Goal: Task Accomplishment & Management: Use online tool/utility

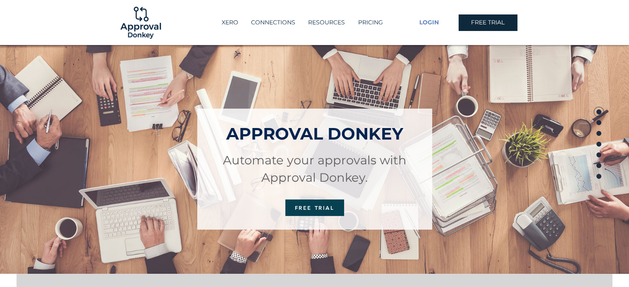
click at [433, 24] on span "LOGIN" at bounding box center [428, 23] width 19 height 8
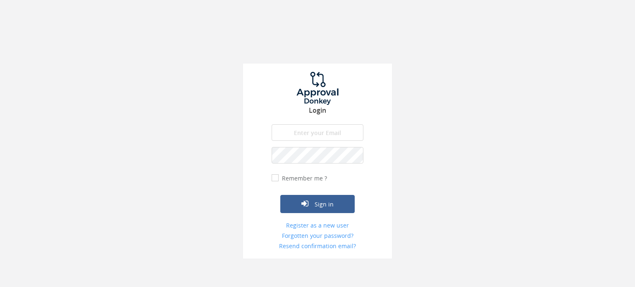
click at [291, 131] on input "email" at bounding box center [318, 132] width 92 height 17
type input "zoe.mellor@gatehouselaw.co.uk"
click at [280, 195] on button "Sign in" at bounding box center [317, 204] width 74 height 18
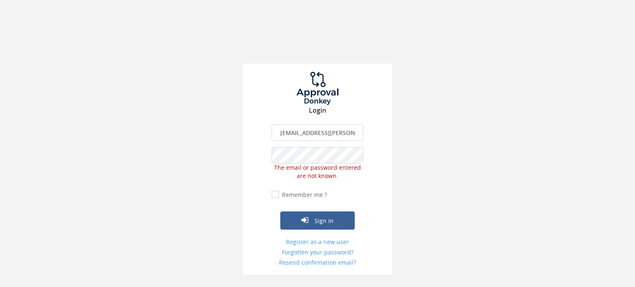
click at [161, 163] on div "Login zoe.mellor@gatehouselaw.co.uk The email is required. Invalid email addres…" at bounding box center [317, 137] width 635 height 275
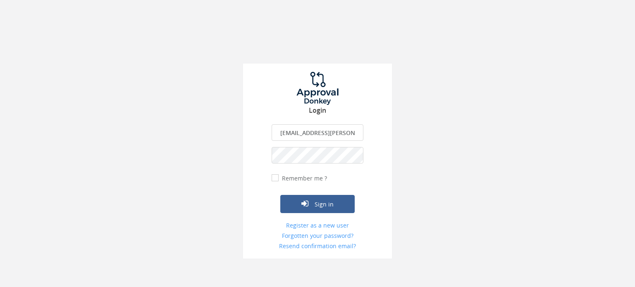
click at [280, 195] on button "Sign in" at bounding box center [317, 204] width 74 height 18
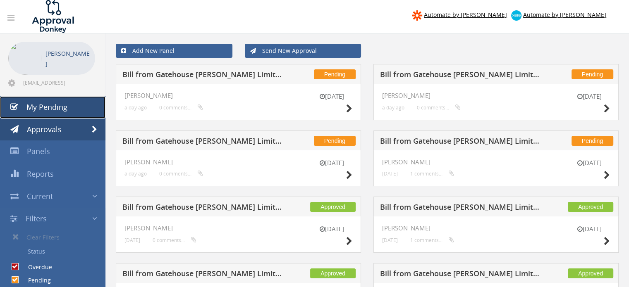
click at [62, 110] on span "My Pending" at bounding box center [46, 107] width 41 height 10
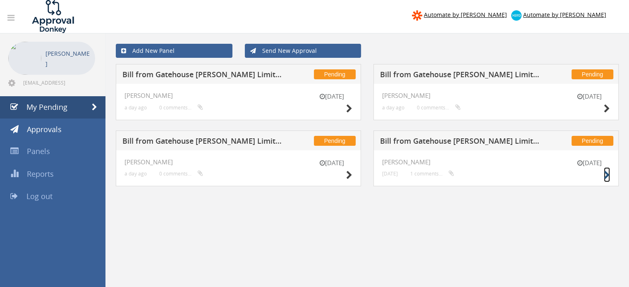
click at [607, 175] on icon at bounding box center [607, 175] width 6 height 9
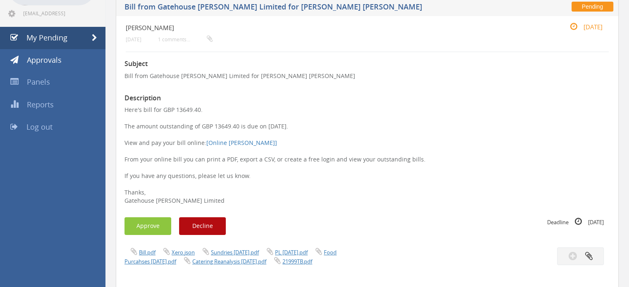
scroll to position [83, 0]
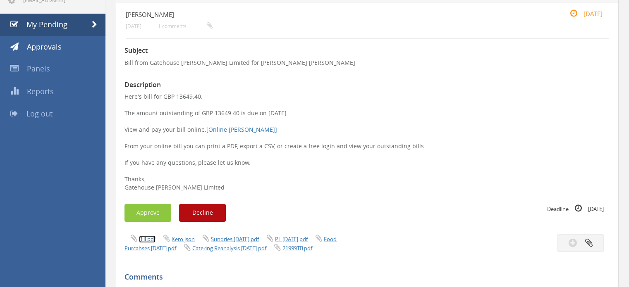
click at [149, 241] on link "Bill.pdf" at bounding box center [147, 239] width 17 height 7
click at [139, 219] on button "Approve" at bounding box center [147, 213] width 47 height 18
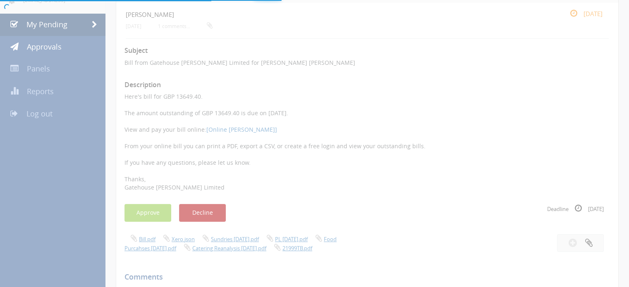
scroll to position [33, 0]
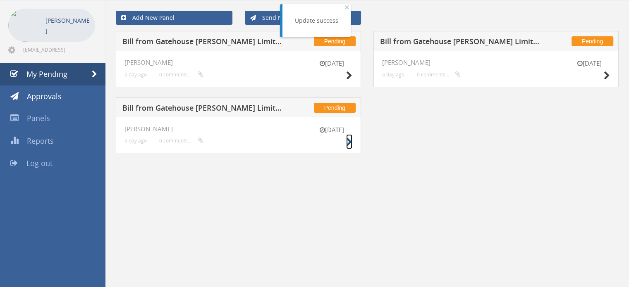
click at [350, 141] on icon at bounding box center [349, 142] width 6 height 9
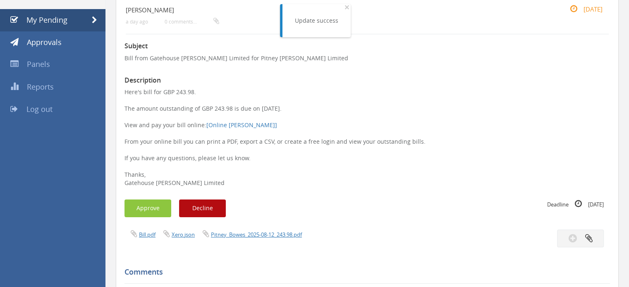
scroll to position [116, 0]
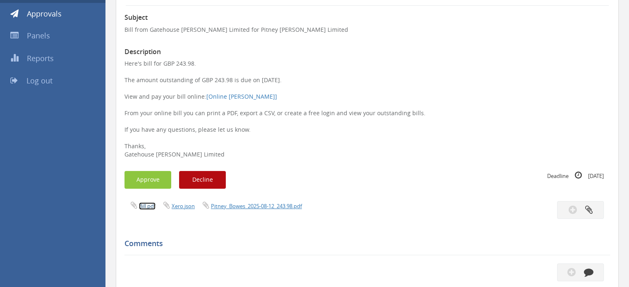
click at [147, 207] on link "Bill.pdf" at bounding box center [147, 206] width 17 height 7
click at [143, 176] on button "Approve" at bounding box center [147, 180] width 47 height 18
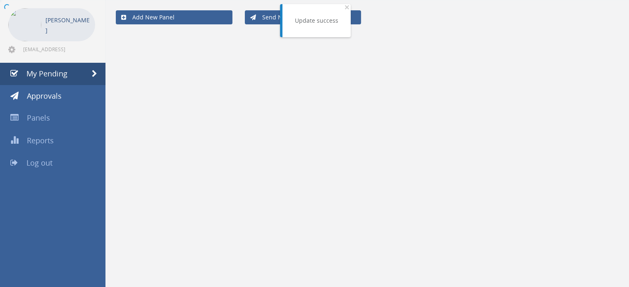
scroll to position [33, 0]
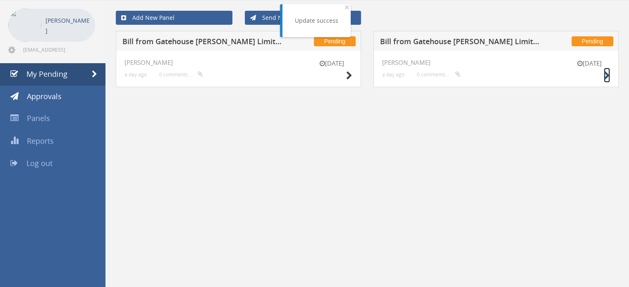
click at [607, 75] on icon at bounding box center [607, 76] width 6 height 9
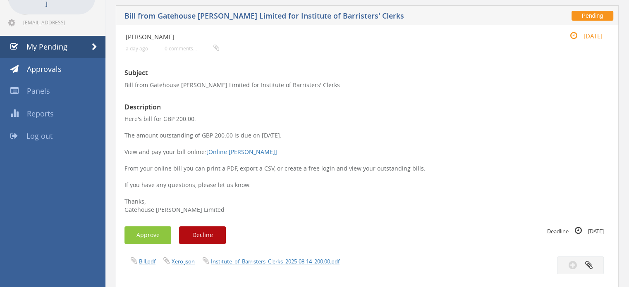
scroll to position [74, 0]
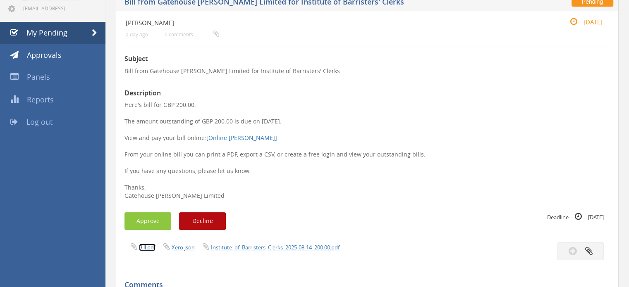
click at [146, 245] on link "Bill.pdf" at bounding box center [147, 247] width 17 height 7
click at [147, 222] on button "Approve" at bounding box center [147, 222] width 47 height 18
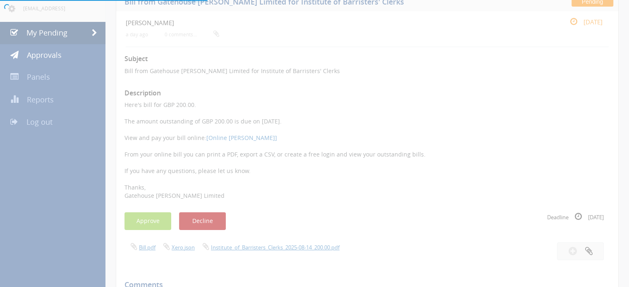
scroll to position [33, 0]
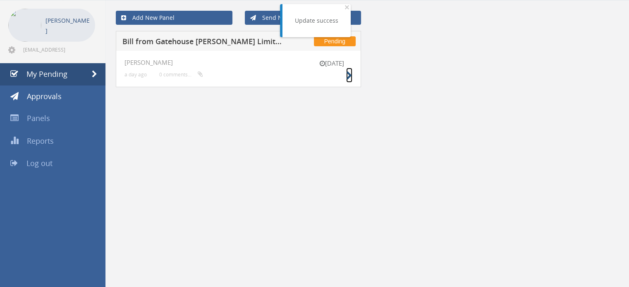
click at [349, 74] on icon at bounding box center [349, 76] width 6 height 9
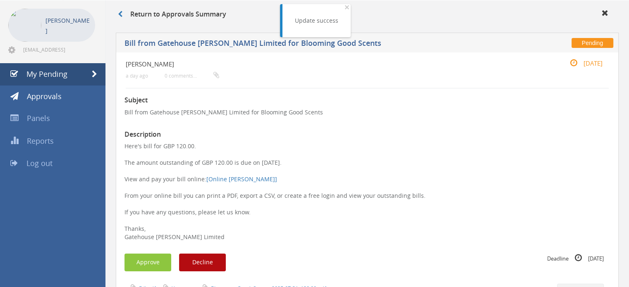
scroll to position [116, 0]
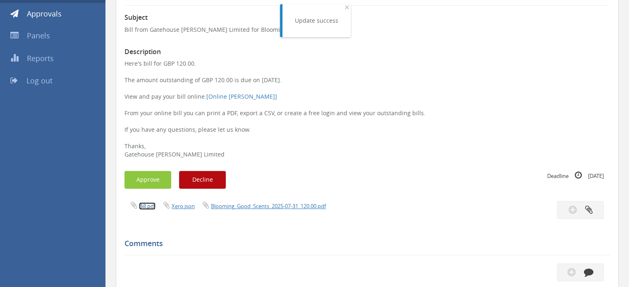
click at [149, 205] on link "Bill.pdf" at bounding box center [147, 206] width 17 height 7
click at [154, 182] on button "Approve" at bounding box center [147, 180] width 47 height 18
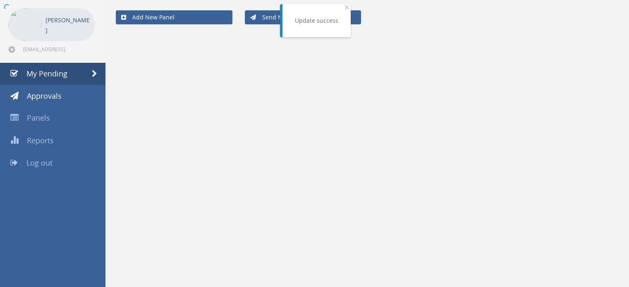
scroll to position [33, 0]
